Goal: Transaction & Acquisition: Purchase product/service

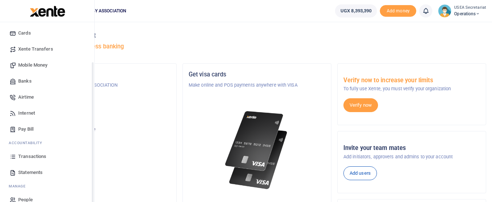
scroll to position [51, 0]
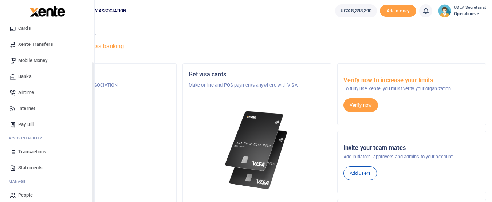
drag, startPoint x: 92, startPoint y: 120, endPoint x: 92, endPoint y: 160, distance: 40.0
click at [92, 160] on div "Start Dashboard M ake Payments Cards Xente Transfers Mobile Money Banks Airtime…" at bounding box center [47, 123] width 95 height 202
click at [37, 149] on span "Transactions" at bounding box center [32, 151] width 28 height 7
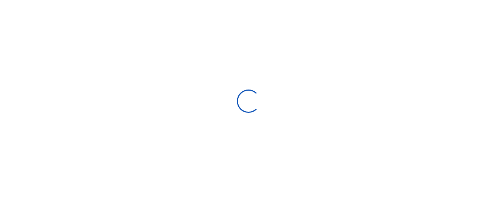
select select
type input "09/10/2025 - 10/09/2025"
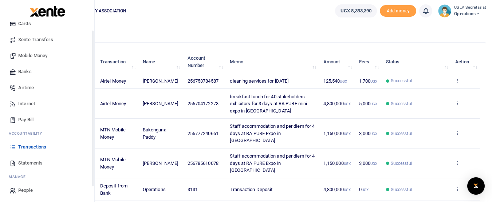
scroll to position [58, 0]
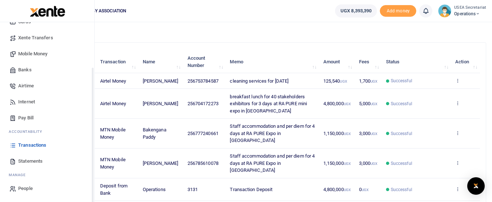
drag, startPoint x: 93, startPoint y: 91, endPoint x: 92, endPoint y: 149, distance: 57.5
click at [92, 149] on div "Start Dashboard M ake Payments Cards Xente Transfers Mobile Money Banks Airtime…" at bounding box center [47, 123] width 95 height 202
click at [33, 52] on span "Mobile Money" at bounding box center [32, 53] width 29 height 7
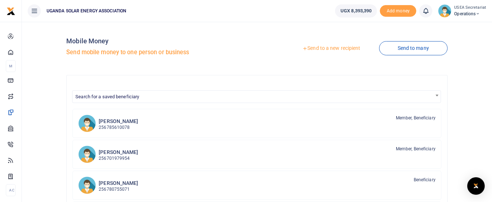
click at [311, 47] on link "Send to a new recipient" at bounding box center [331, 48] width 95 height 13
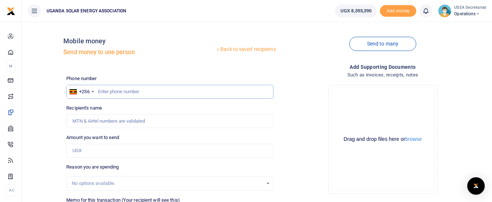
click at [140, 95] on input "text" at bounding box center [169, 92] width 207 height 14
type input "0"
type input "787124979"
type input "Harriet Nongoola"
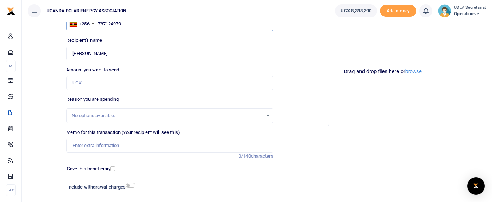
scroll to position [113, 0]
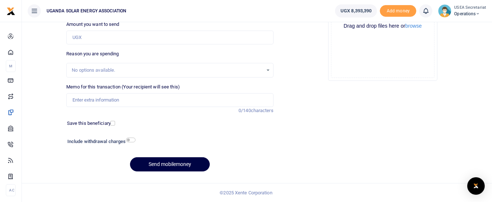
type input "787124979"
click at [130, 105] on input "Memo for this transaction (Your recipient will see this)" at bounding box center [169, 100] width 207 height 14
type input "board facilitation"
click at [210, 39] on input "Amount you want to send" at bounding box center [169, 38] width 207 height 14
type input "1,750,000"
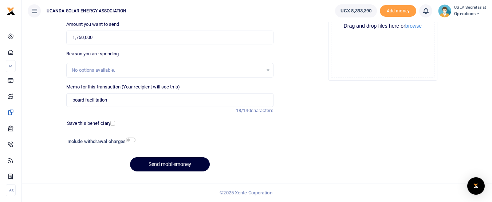
click at [167, 167] on button "Send mobilemoney" at bounding box center [170, 164] width 80 height 14
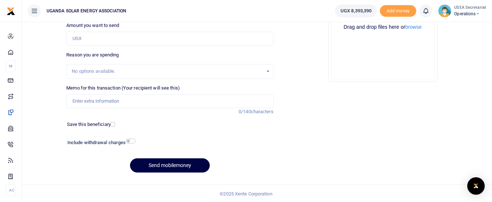
scroll to position [65, 0]
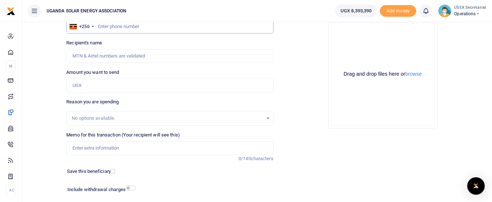
click at [172, 30] on input "text" at bounding box center [169, 27] width 207 height 14
type input "776704397"
type input "Emmy Wasirwa"
type input "776704397"
click at [133, 83] on input "Amount you want to send" at bounding box center [169, 86] width 207 height 14
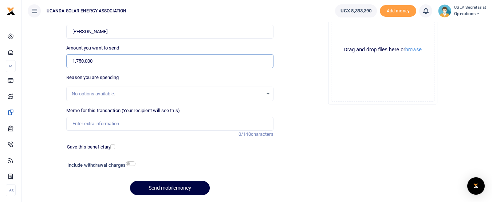
scroll to position [100, 0]
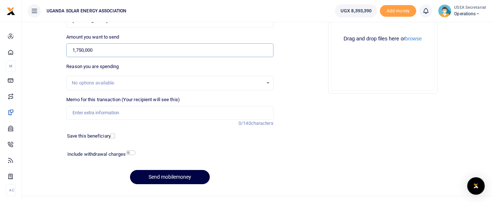
type input "1,750,000"
click at [122, 114] on input "Memo for this transaction (Your recipient will see this)" at bounding box center [169, 113] width 207 height 14
type input "board facilitation"
click at [157, 178] on button "Send mobilemoney" at bounding box center [170, 177] width 80 height 14
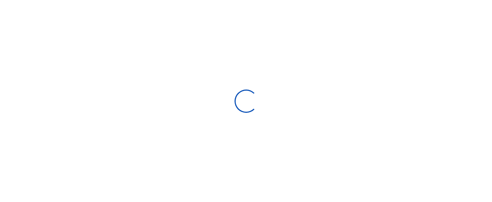
select select
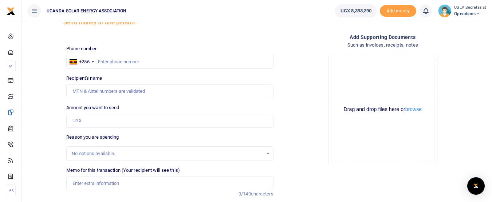
scroll to position [12, 0]
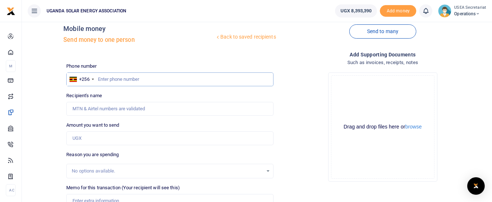
click at [143, 82] on input "text" at bounding box center [169, 79] width 207 height 14
type input "702795993"
type input "Douglas Baguma"
type input "702795993"
click at [107, 139] on input "Amount you want to send" at bounding box center [169, 138] width 207 height 14
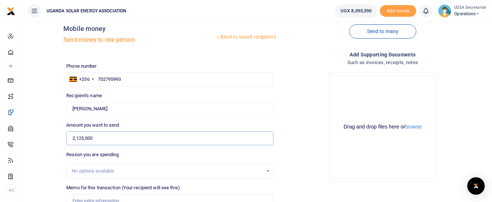
type input "2,125,000"
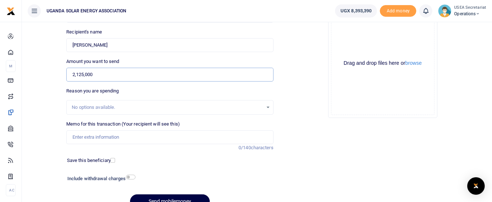
scroll to position [91, 0]
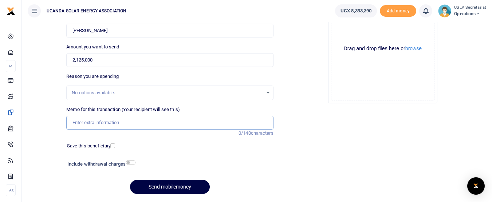
click at [144, 120] on input "Memo for this transaction (Your recipient will see this)" at bounding box center [169, 123] width 207 height 14
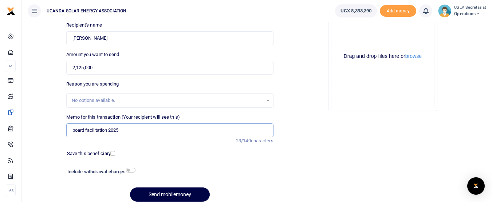
scroll to position [113, 0]
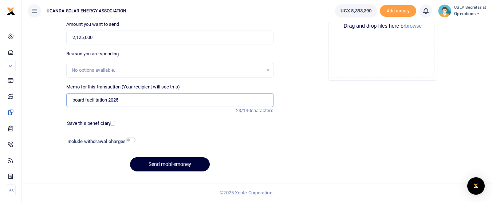
type input "board facilitation 2025"
click at [168, 167] on button "Send mobilemoney" at bounding box center [170, 164] width 80 height 14
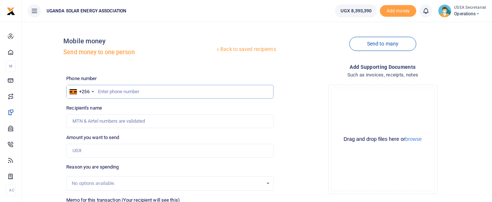
click at [147, 92] on input "text" at bounding box center [169, 92] width 207 height 14
click at [94, 150] on input "Amount you want to send" at bounding box center [169, 151] width 207 height 14
type input "1,000,000"
click at [114, 90] on input "text" at bounding box center [169, 92] width 207 height 14
type input "701522929"
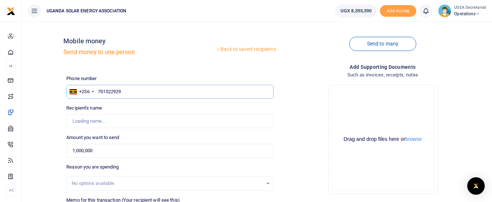
type input "Benon Kato"
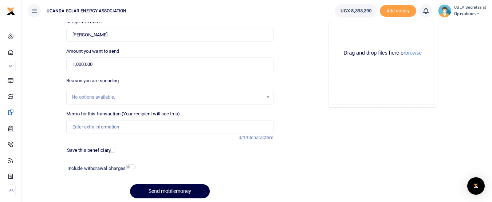
scroll to position [113, 0]
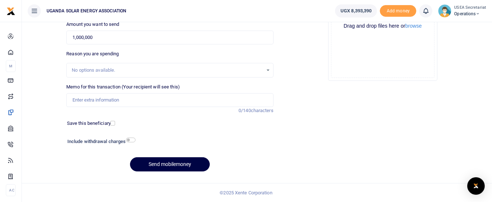
type input "701522929"
click at [136, 104] on input "Memo for this transaction (Your recipient will see this)" at bounding box center [169, 100] width 207 height 14
click at [122, 99] on input "board facilitation 2025 deputy General Secretary Paul Kamoga" at bounding box center [169, 100] width 207 height 14
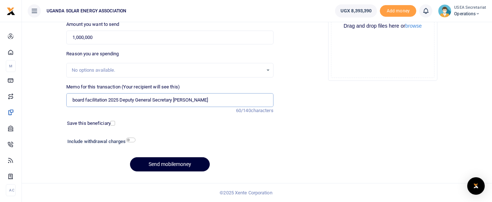
type input "board facilitation 2025 Deputy General Secretary Paul Kamoga"
click at [170, 162] on button "Send mobilemoney" at bounding box center [170, 164] width 80 height 14
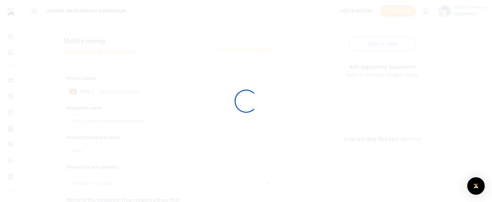
scroll to position [113, 0]
